Goal: Information Seeking & Learning: Learn about a topic

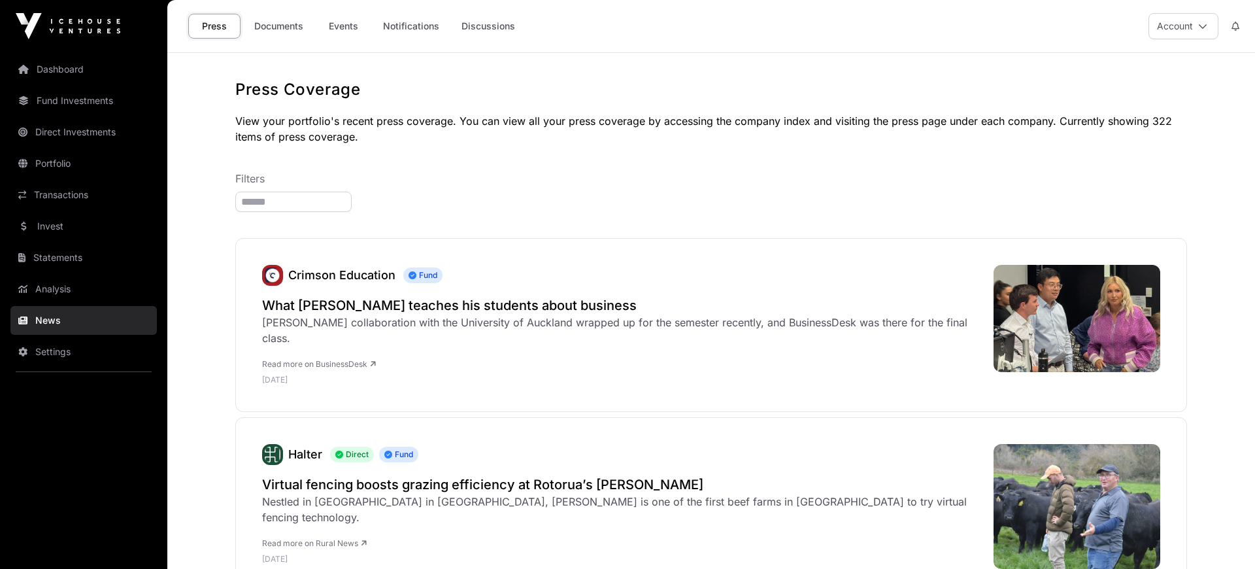
click at [277, 28] on link "Documents" at bounding box center [279, 26] width 66 height 25
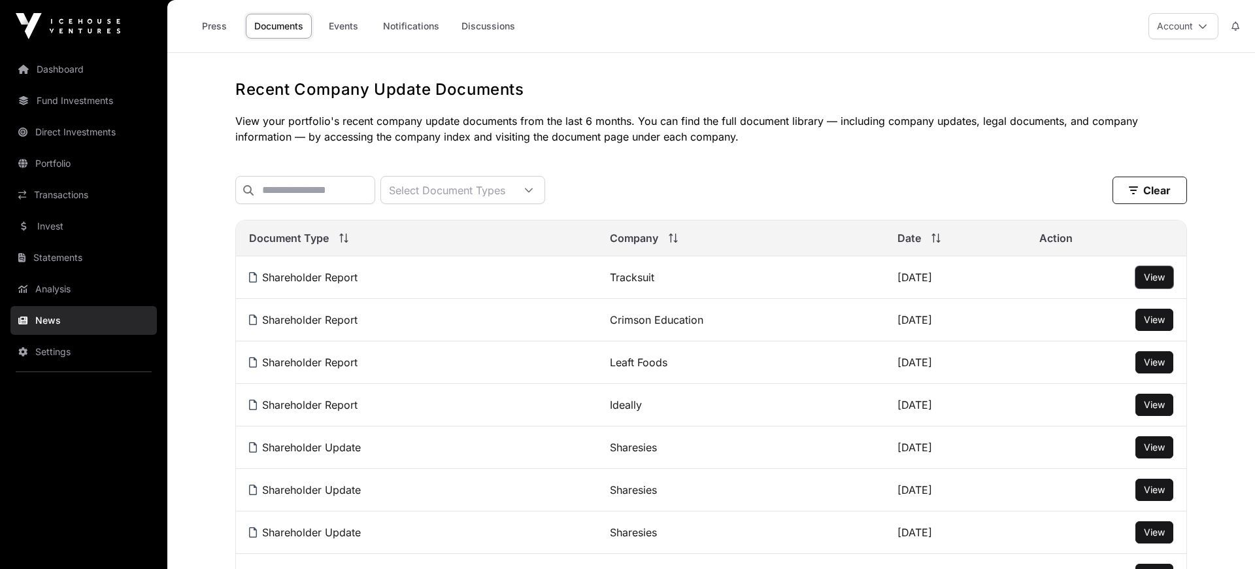
click at [1147, 272] on button "View" at bounding box center [1155, 277] width 38 height 22
click at [1158, 279] on span "View" at bounding box center [1154, 276] width 21 height 11
click at [85, 72] on link "Dashboard" at bounding box center [83, 69] width 146 height 29
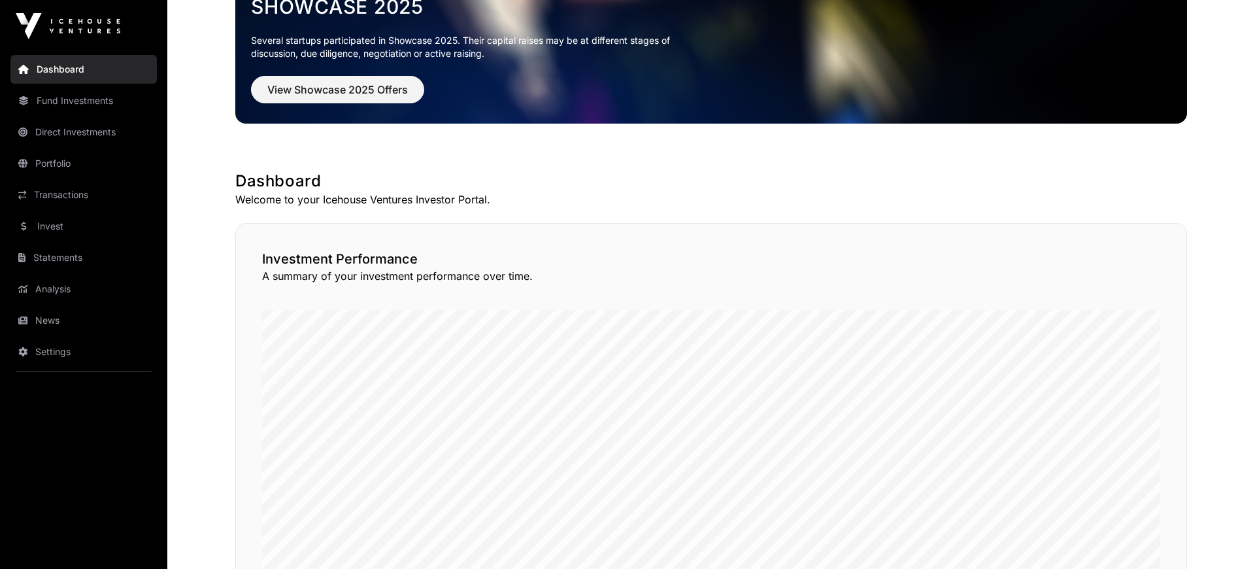
scroll to position [180, 0]
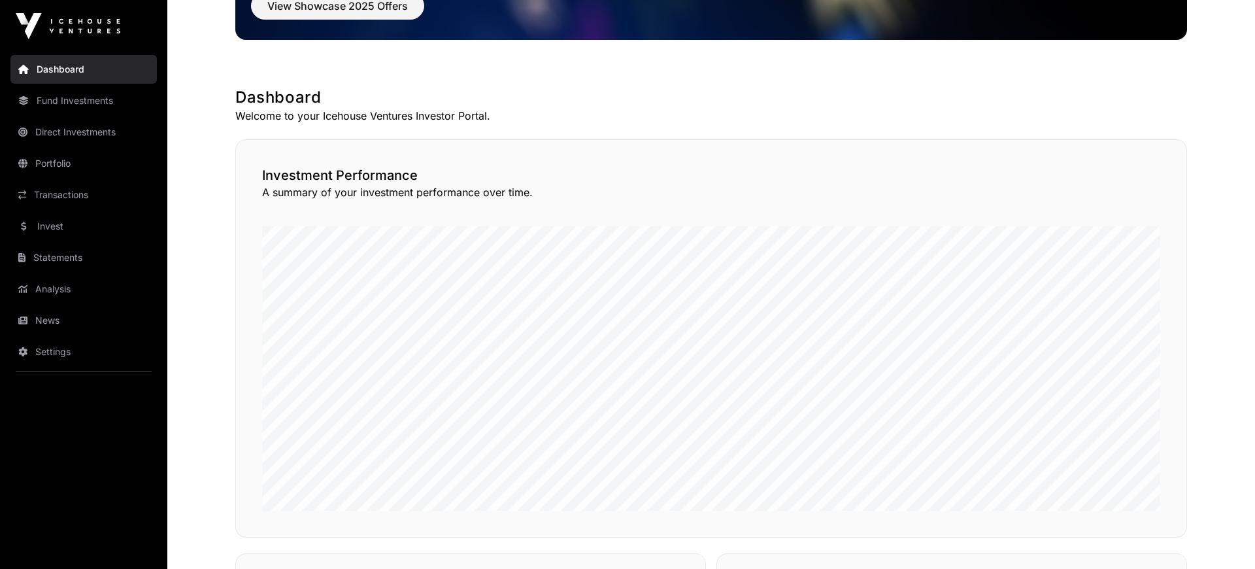
click at [56, 229] on link "Invest" at bounding box center [83, 226] width 146 height 29
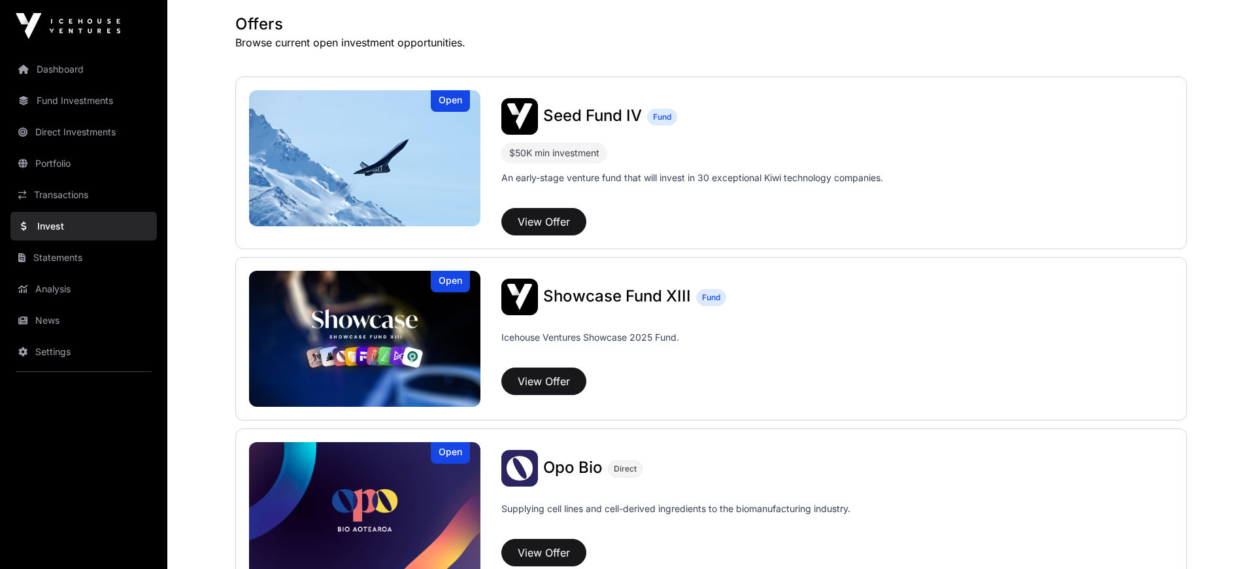
scroll to position [180, 0]
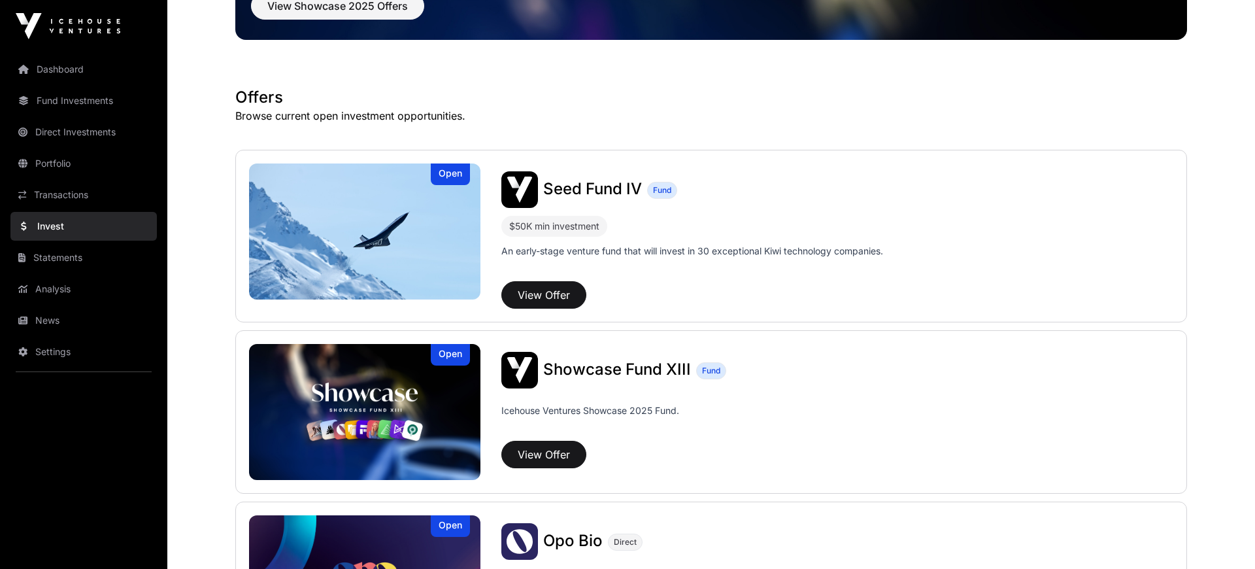
click at [592, 185] on span "Seed Fund IV" at bounding box center [592, 188] width 99 height 19
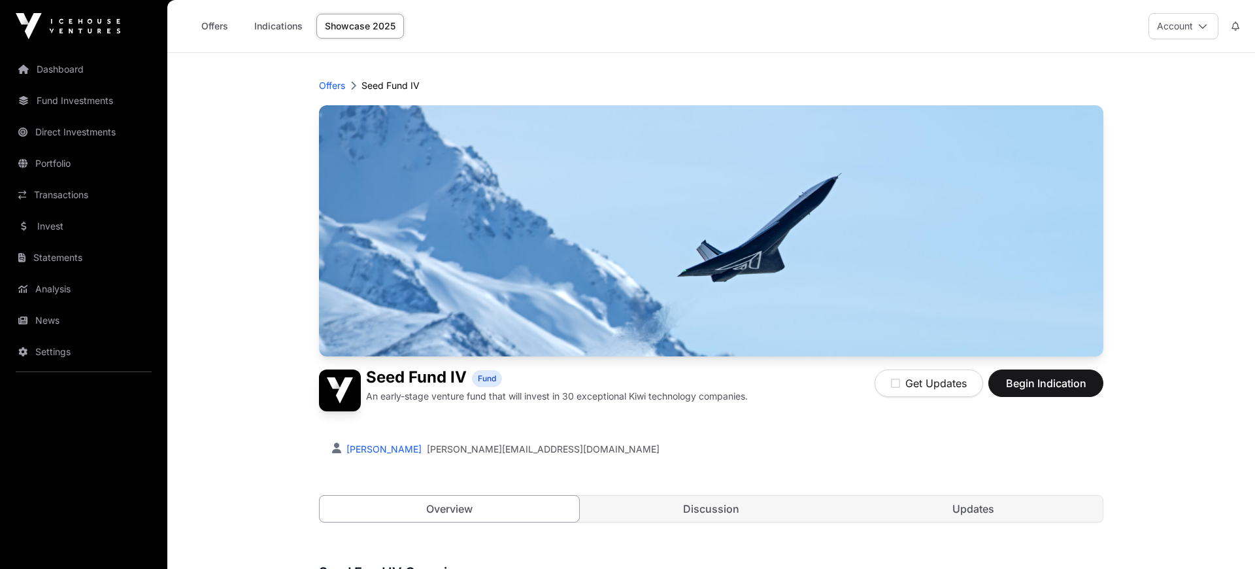
click at [51, 68] on link "Dashboard" at bounding box center [83, 69] width 146 height 29
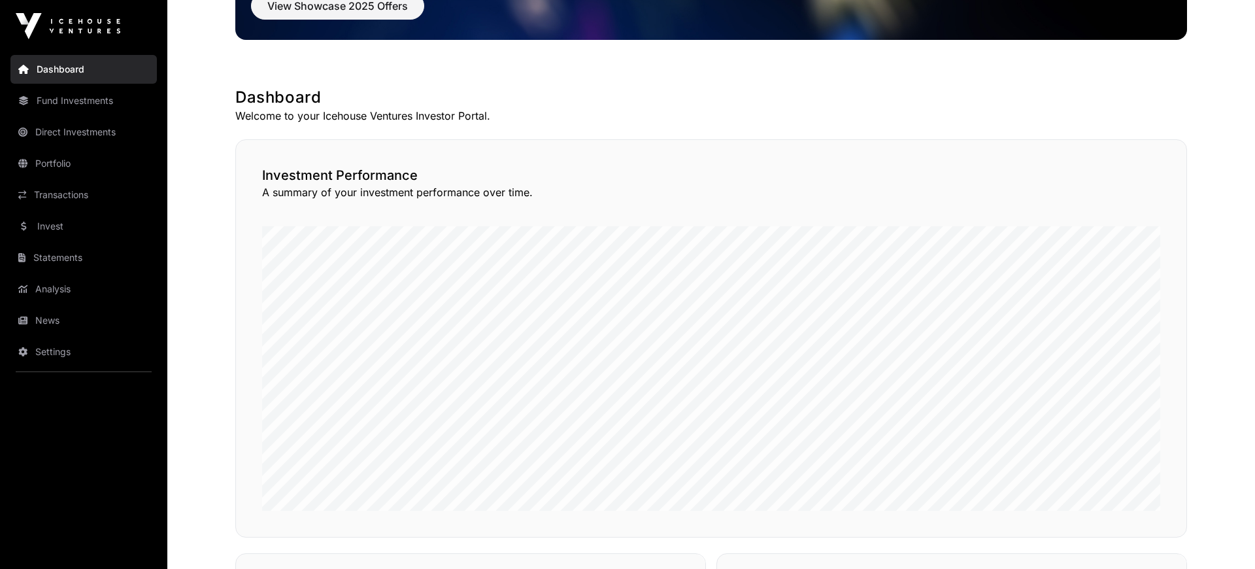
scroll to position [361, 0]
